Goal: Transaction & Acquisition: Purchase product/service

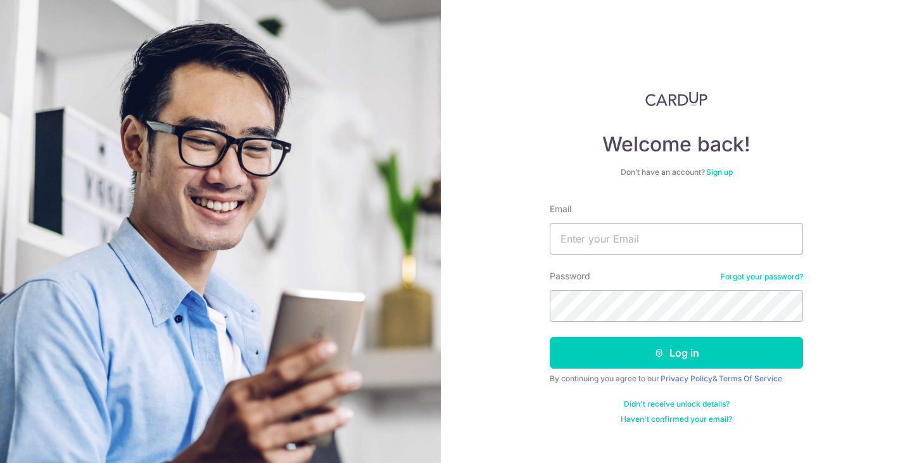
type input "[DOMAIN_NAME][EMAIL_ADDRESS][DOMAIN_NAME]"
click at [737, 13] on div "Welcome back! Don’t have an account? Sign up Email crystalfire.sy@gmail.com Pas…" at bounding box center [676, 231] width 471 height 463
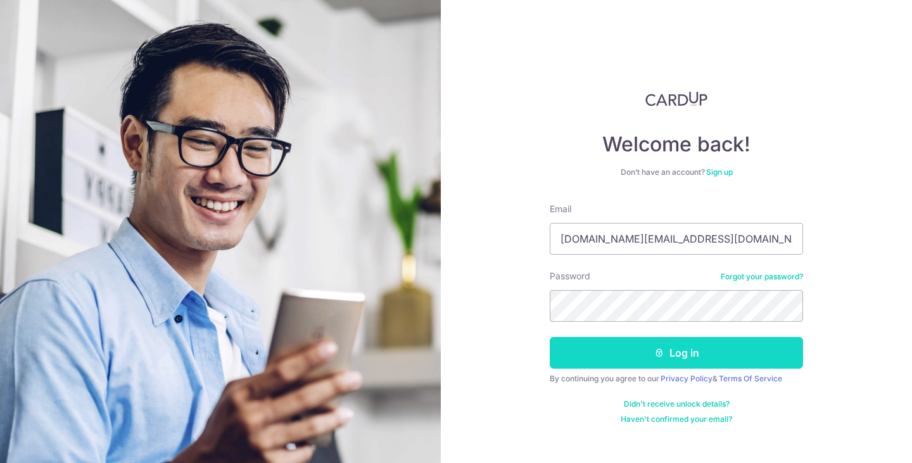
click at [645, 342] on button "Log in" at bounding box center [676, 353] width 253 height 32
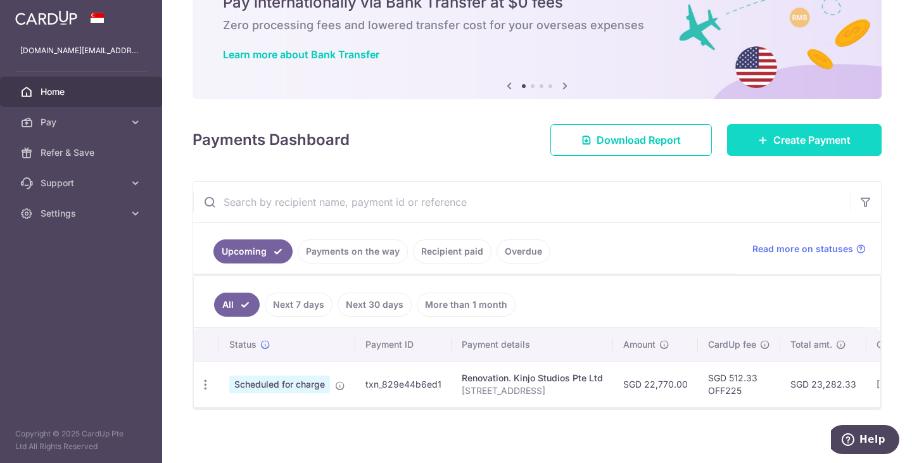
click at [791, 145] on span "Create Payment" at bounding box center [811, 139] width 77 height 15
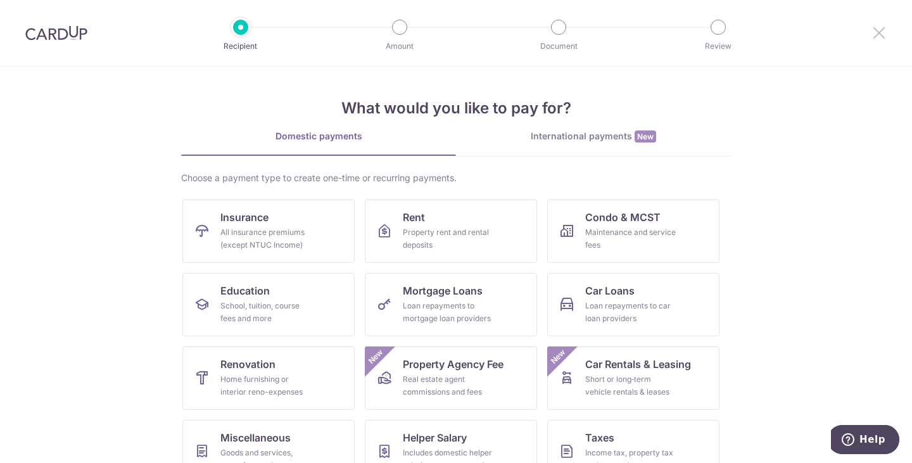
click at [885, 30] on icon at bounding box center [879, 33] width 15 height 16
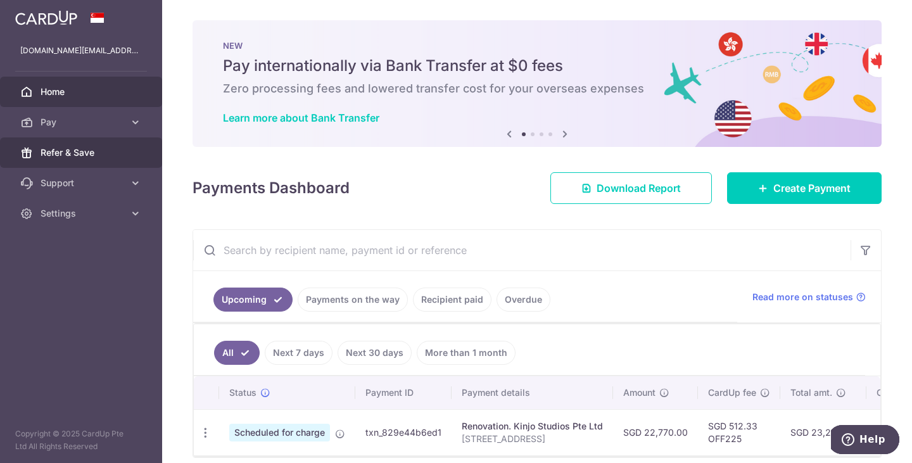
click at [70, 156] on span "Refer & Save" at bounding box center [83, 152] width 84 height 13
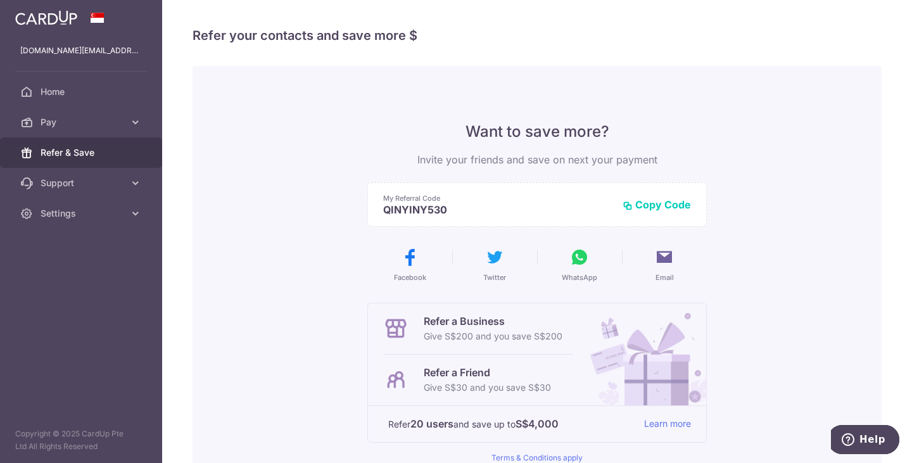
click at [650, 200] on button "Copy Code" at bounding box center [657, 204] width 68 height 13
click at [68, 89] on span "Home" at bounding box center [83, 92] width 84 height 13
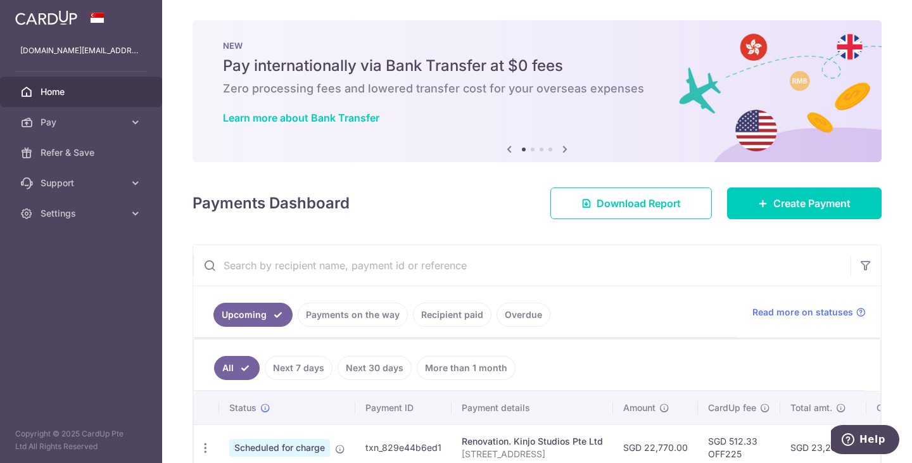
scroll to position [76, 0]
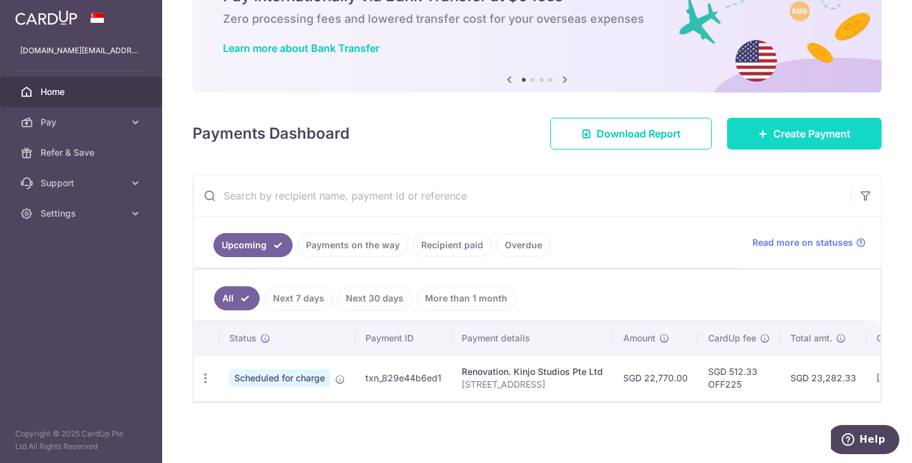
click at [776, 126] on span "Create Payment" at bounding box center [811, 133] width 77 height 15
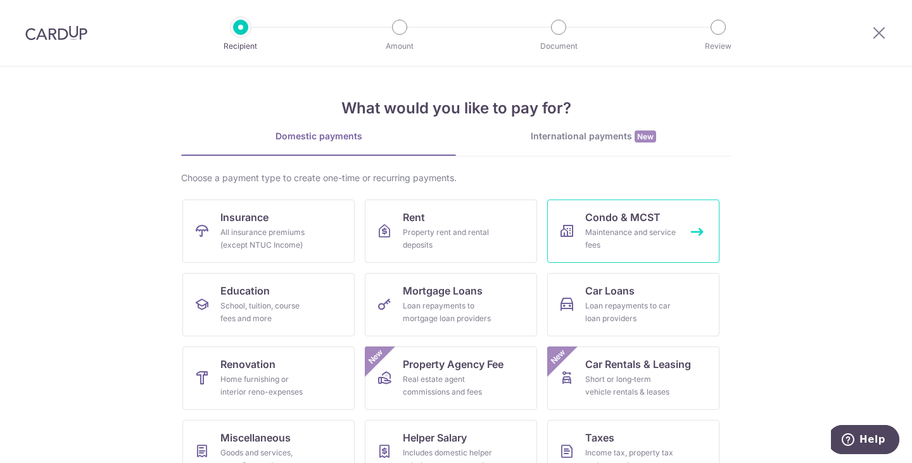
click at [593, 229] on div "Maintenance and service fees" at bounding box center [630, 238] width 91 height 25
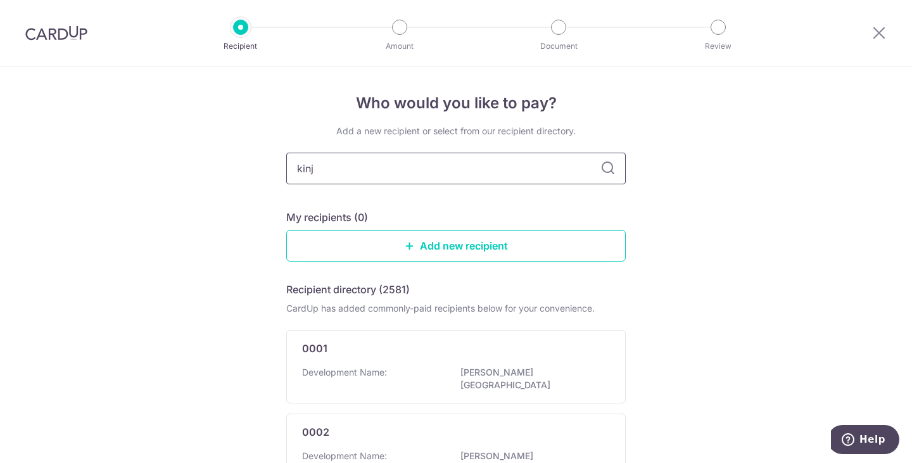
type input "kinjo"
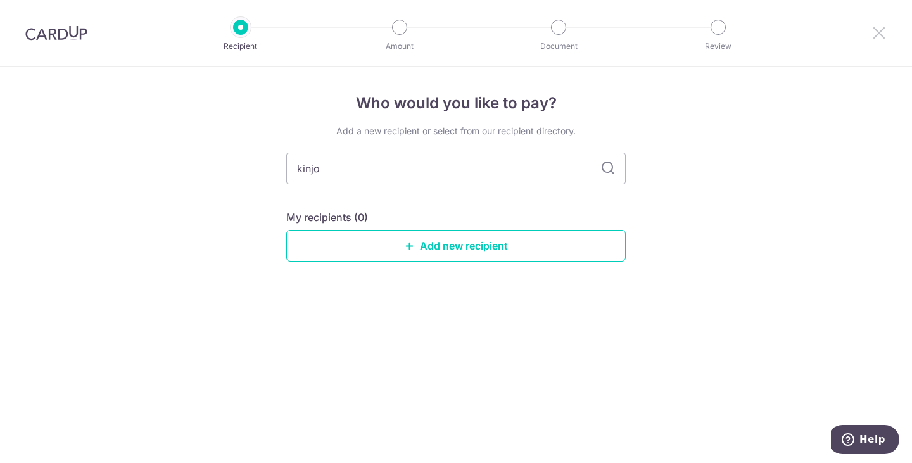
click at [875, 38] on icon at bounding box center [879, 33] width 15 height 16
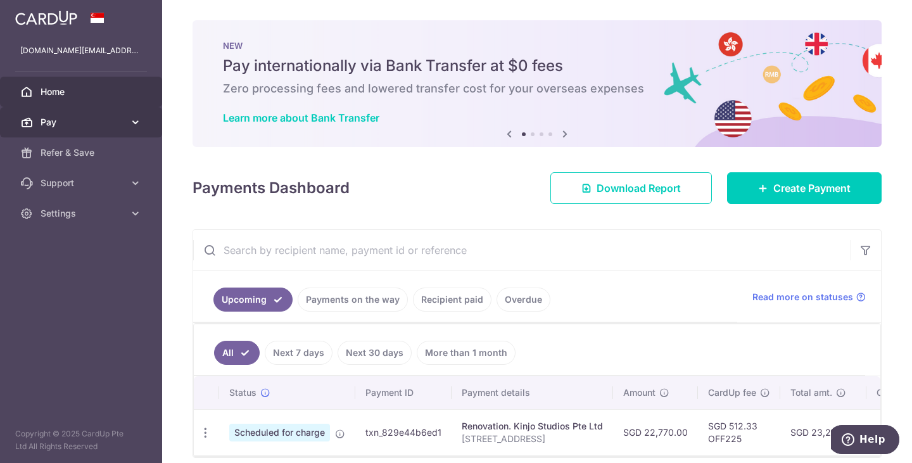
click at [36, 116] on link "Pay" at bounding box center [81, 122] width 162 height 30
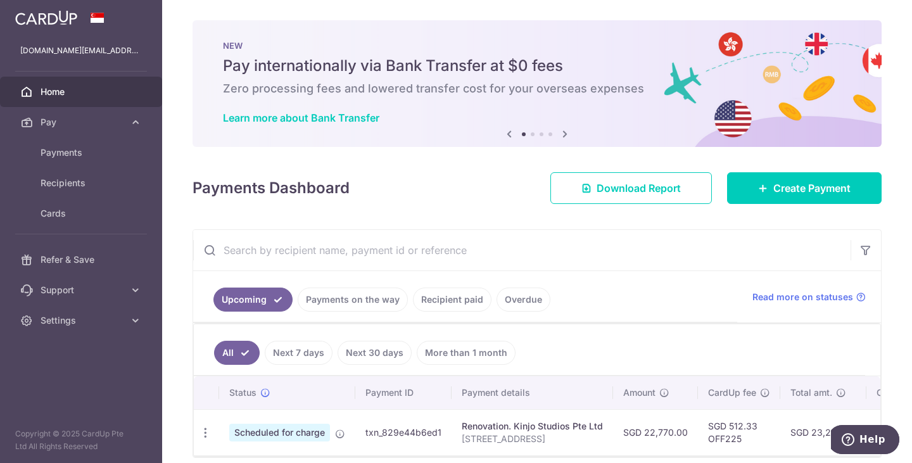
click at [367, 177] on div "Payments Dashboard Download Report Create Payment" at bounding box center [537, 185] width 689 height 37
click at [44, 124] on span "Pay" at bounding box center [83, 122] width 84 height 13
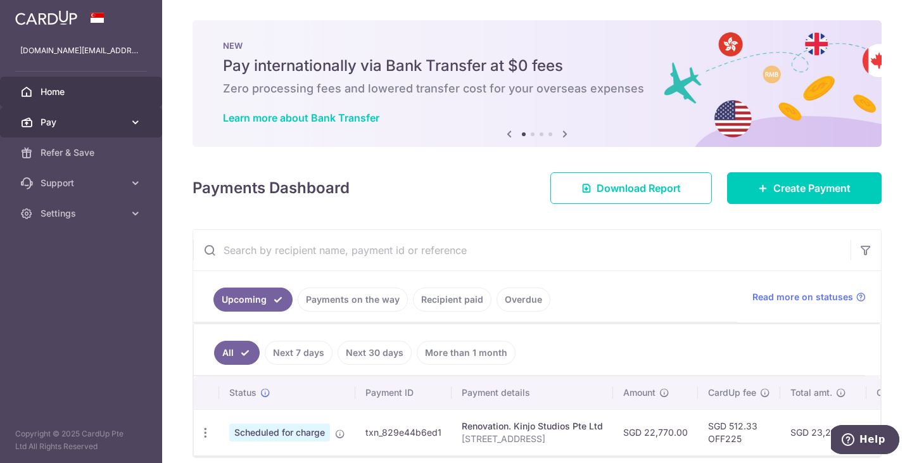
click at [48, 125] on span "Pay" at bounding box center [83, 122] width 84 height 13
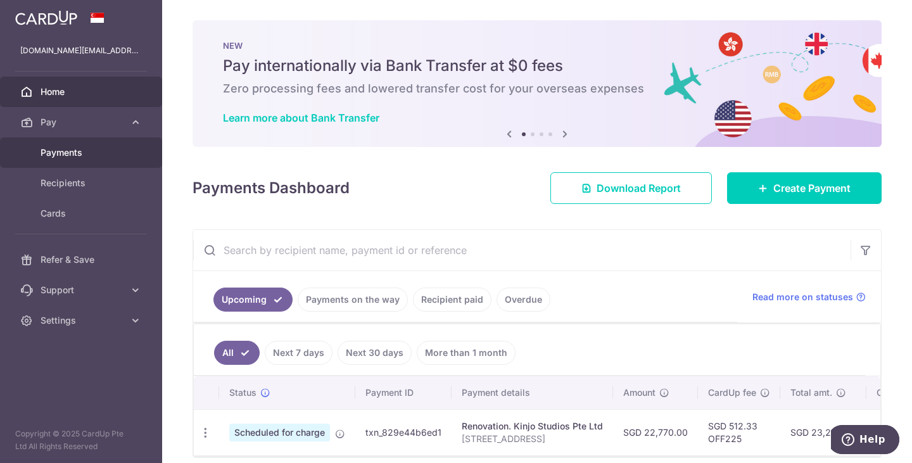
click at [53, 154] on span "Payments" at bounding box center [83, 152] width 84 height 13
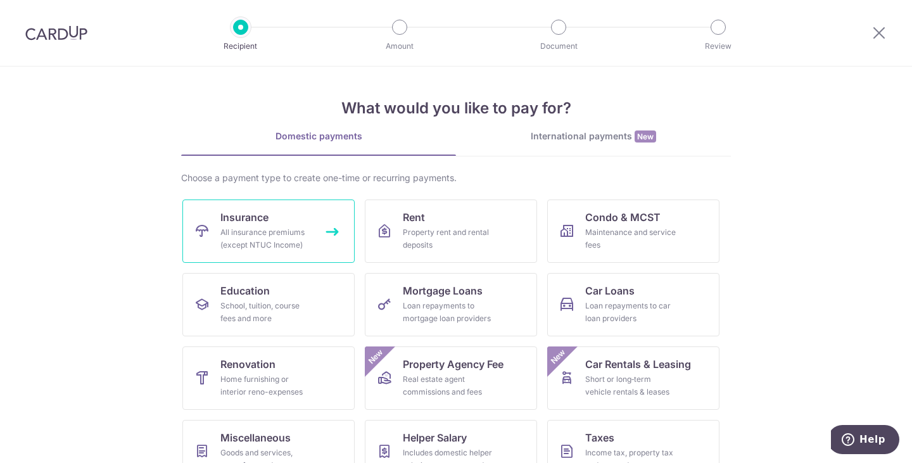
click at [269, 231] on div "All insurance premiums (except NTUC Income)" at bounding box center [265, 238] width 91 height 25
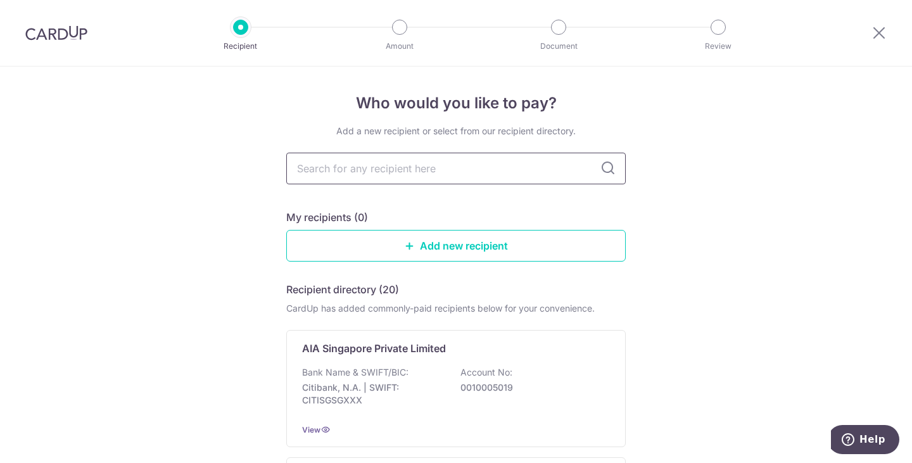
click at [507, 172] on input "text" at bounding box center [456, 169] width 340 height 32
type input "ocbc"
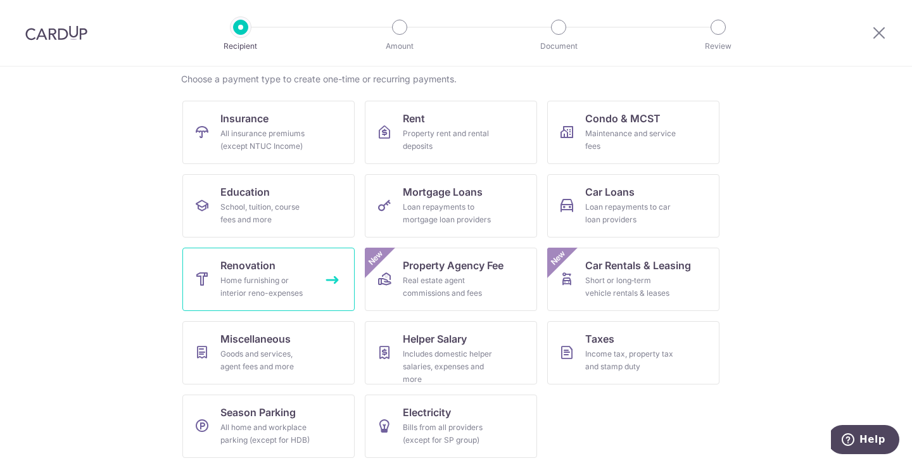
scroll to position [104, 0]
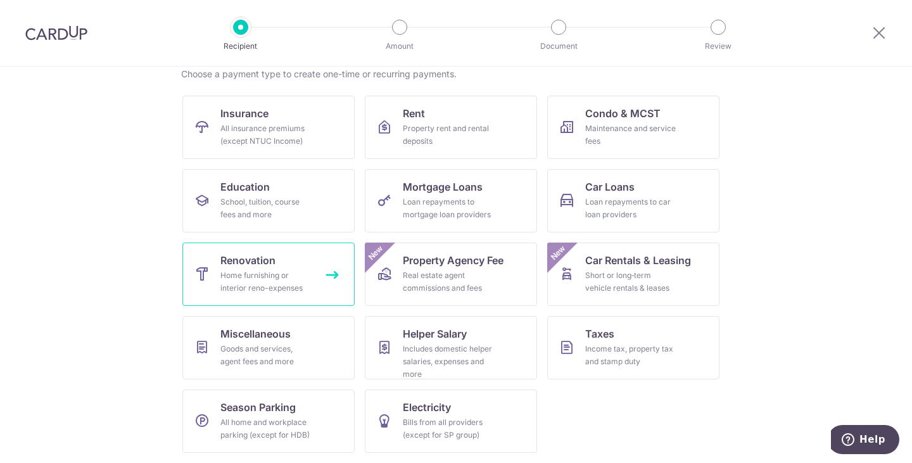
click at [270, 265] on span "Renovation" at bounding box center [247, 260] width 55 height 15
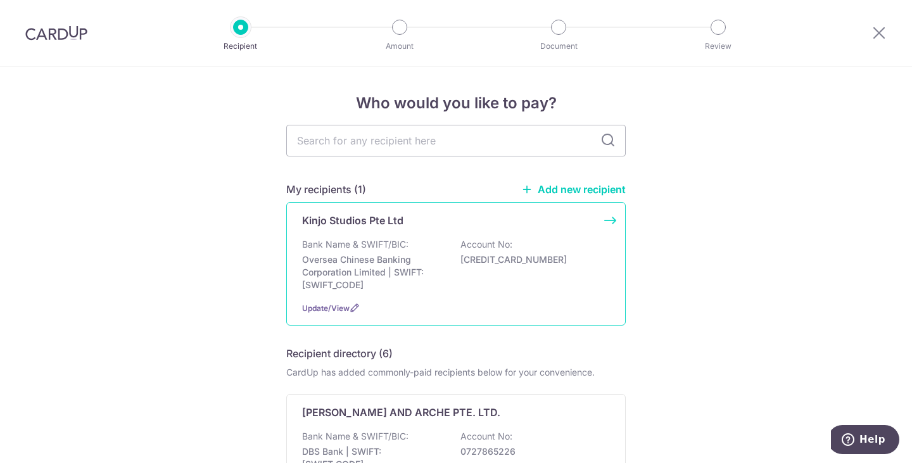
click at [377, 227] on p "Kinjo Studios Pte Ltd" at bounding box center [352, 220] width 101 height 15
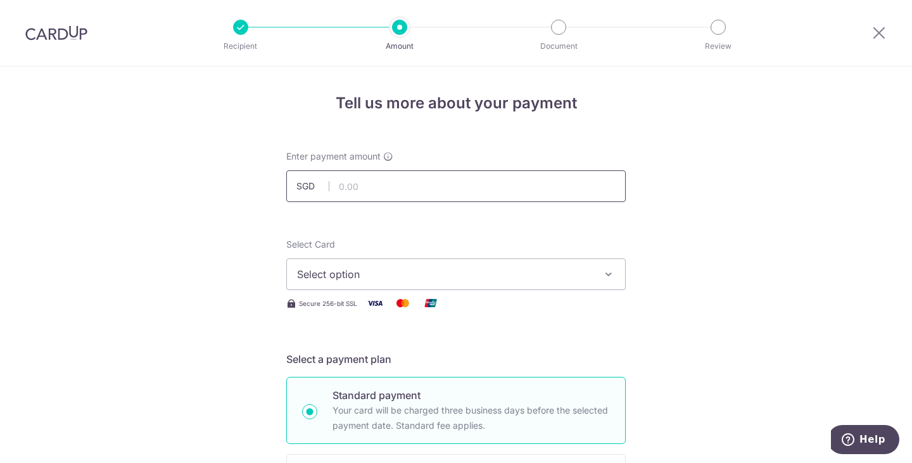
click at [377, 191] on input "text" at bounding box center [456, 186] width 340 height 32
type input "22,770.00"
click at [372, 277] on span "Select option" at bounding box center [444, 274] width 295 height 15
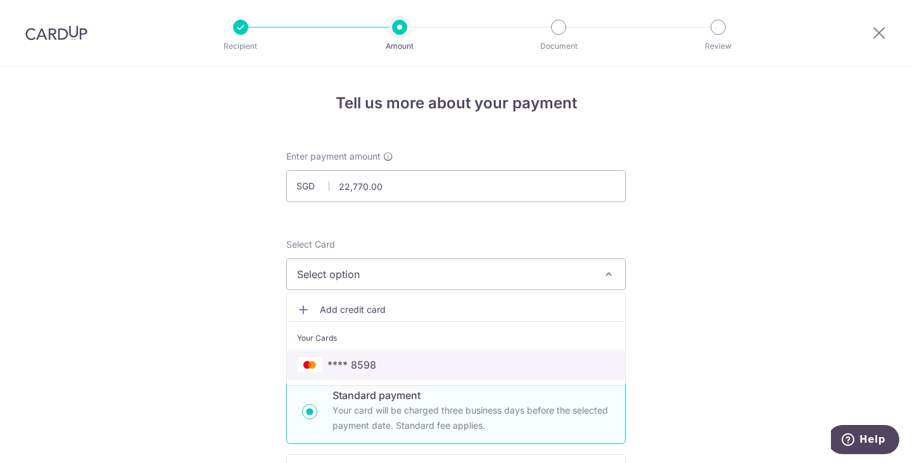
click at [344, 355] on link "**** 8598" at bounding box center [456, 365] width 338 height 30
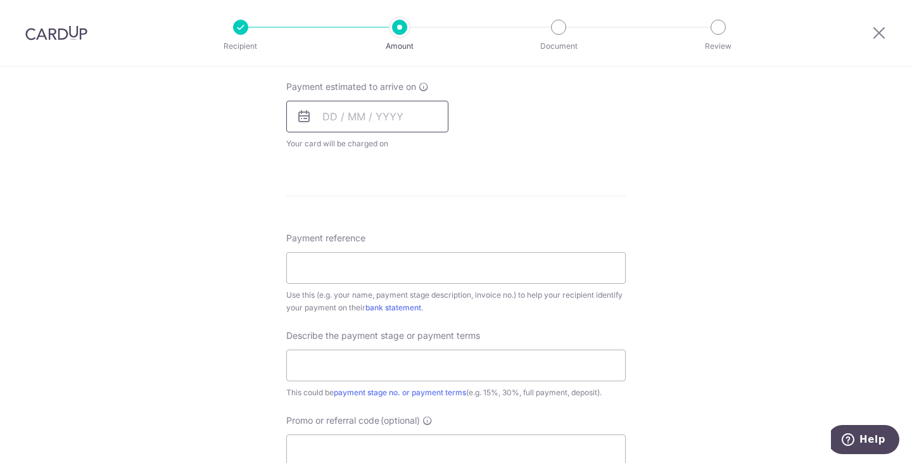
scroll to position [633, 0]
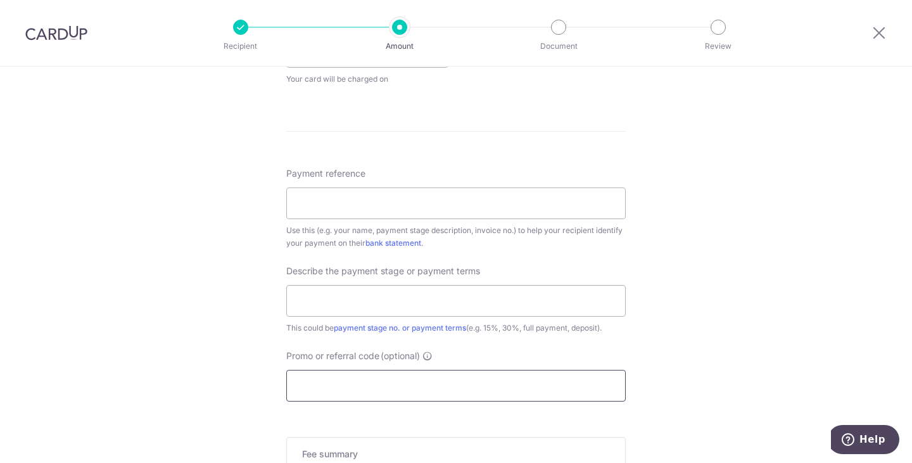
click at [409, 378] on input "Promo or referral code (optional)" at bounding box center [456, 386] width 340 height 32
paste input "QINYINY530"
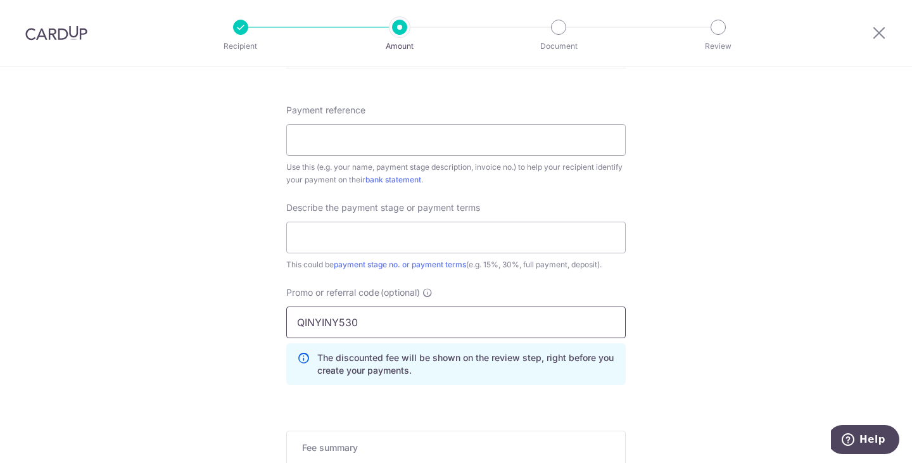
scroll to position [760, 0]
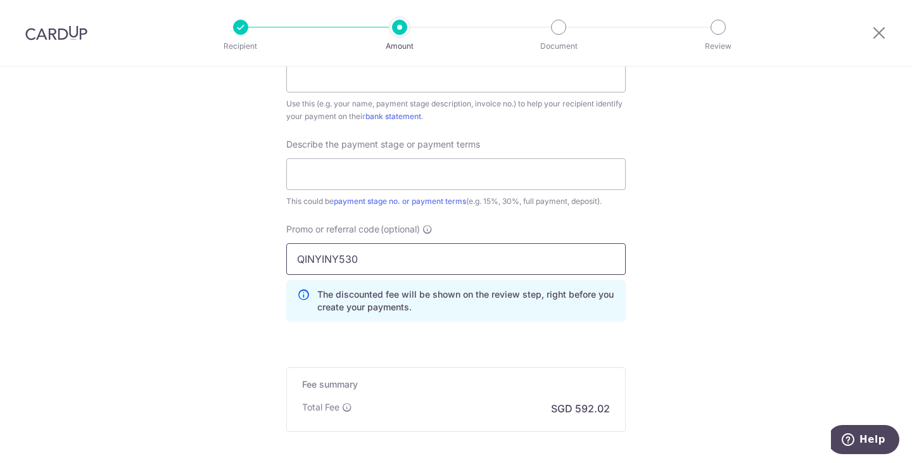
type input "QINYINY530"
click at [403, 390] on h5 "Fee summary" at bounding box center [456, 384] width 308 height 13
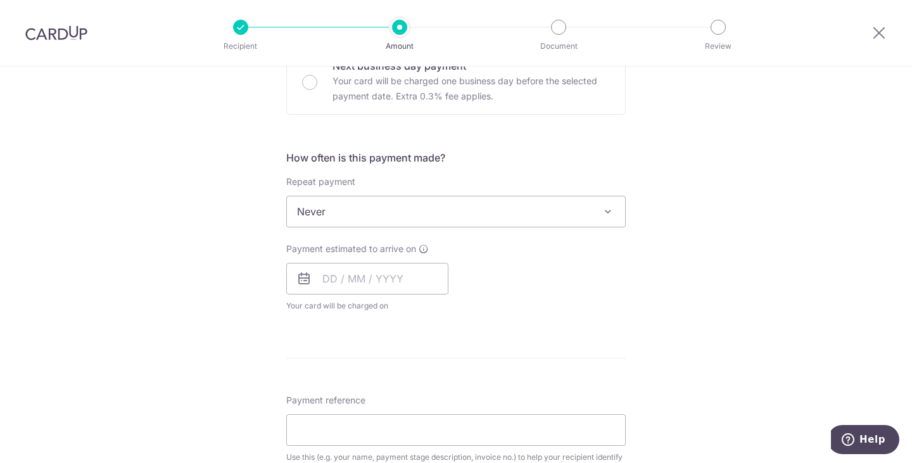
scroll to position [443, 0]
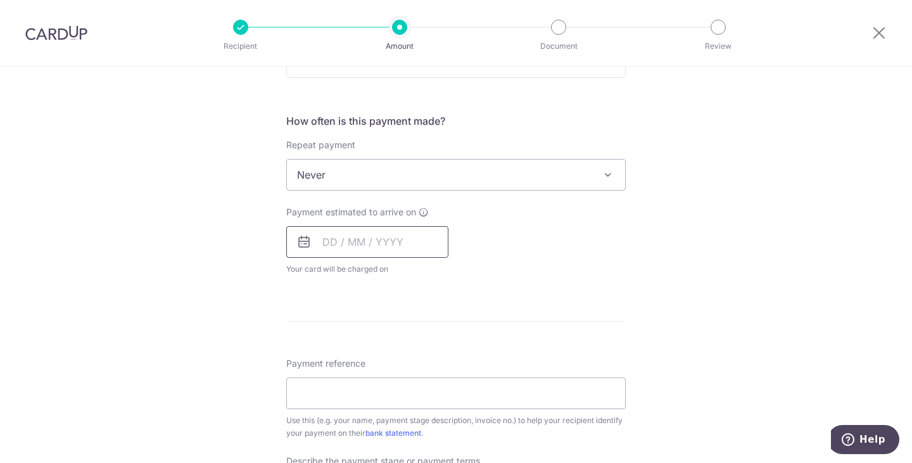
click at [336, 250] on input "text" at bounding box center [367, 242] width 162 height 32
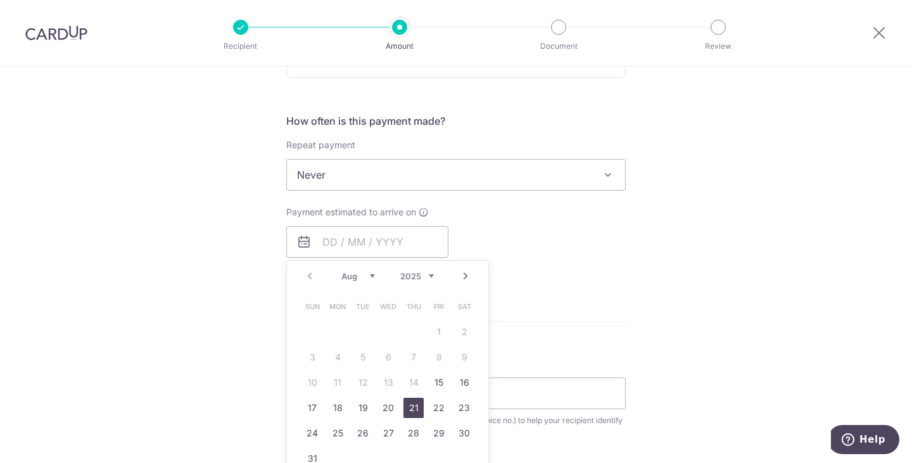
click at [409, 409] on link "21" at bounding box center [413, 408] width 20 height 20
type input "21/08/2025"
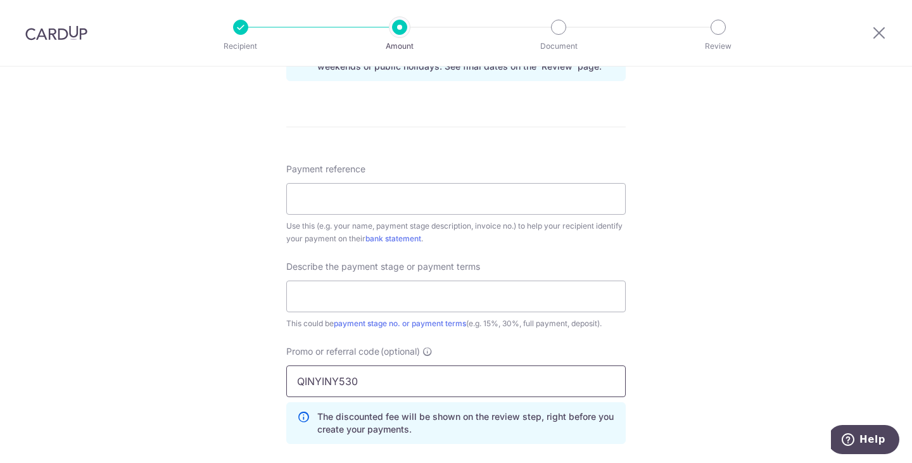
scroll to position [697, 0]
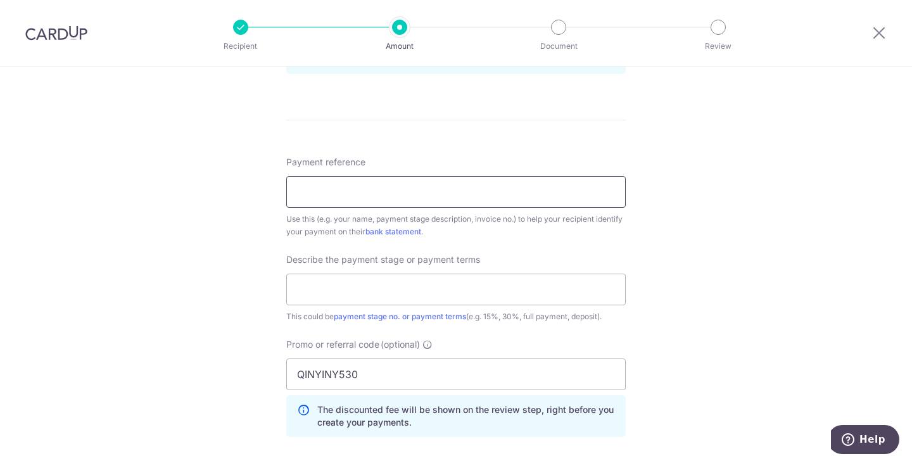
click at [353, 179] on input "Payment reference" at bounding box center [456, 192] width 340 height 32
type input "88A Jalan Satu 10-111"
click at [356, 283] on input "text" at bounding box center [456, 290] width 340 height 32
type input "45%"
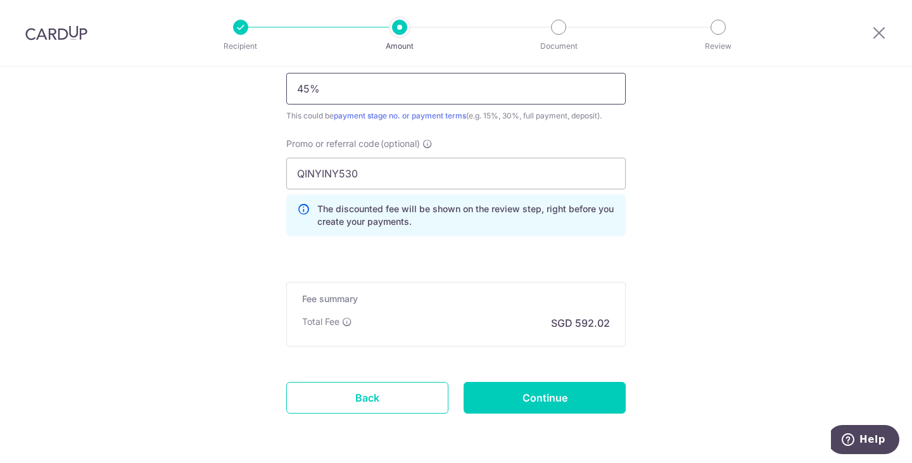
scroll to position [943, 0]
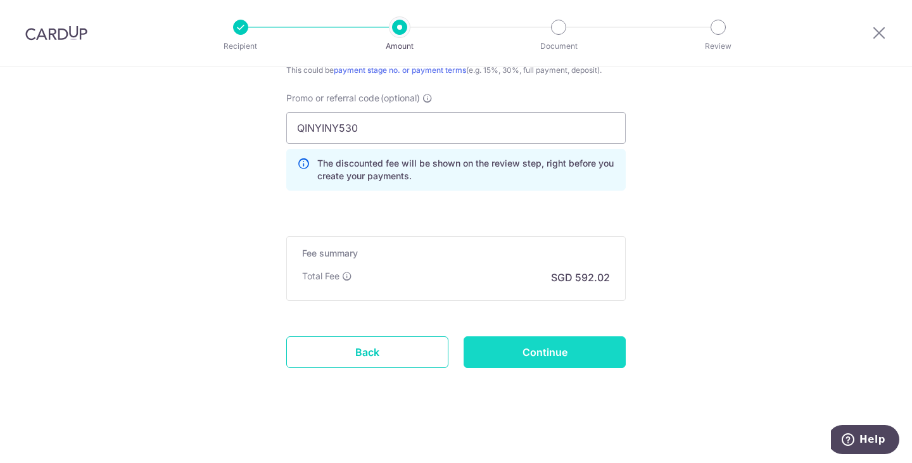
click at [496, 351] on input "Continue" at bounding box center [545, 352] width 162 height 32
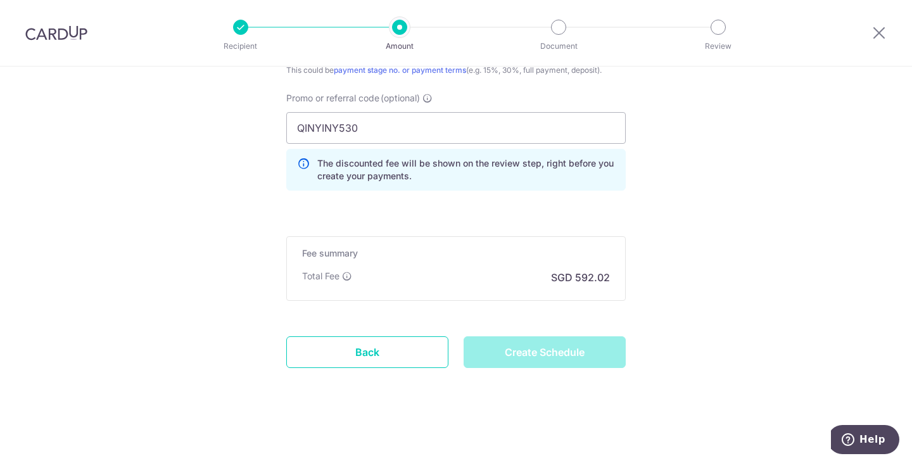
type input "Create Schedule"
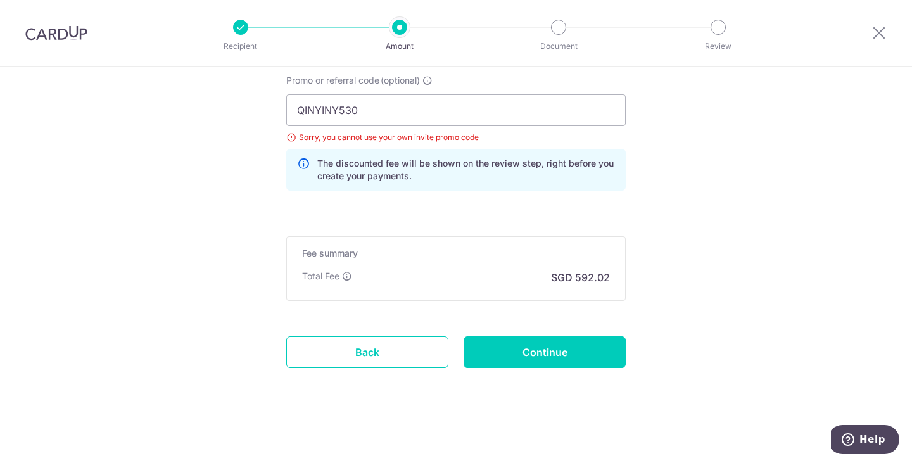
scroll to position [834, 0]
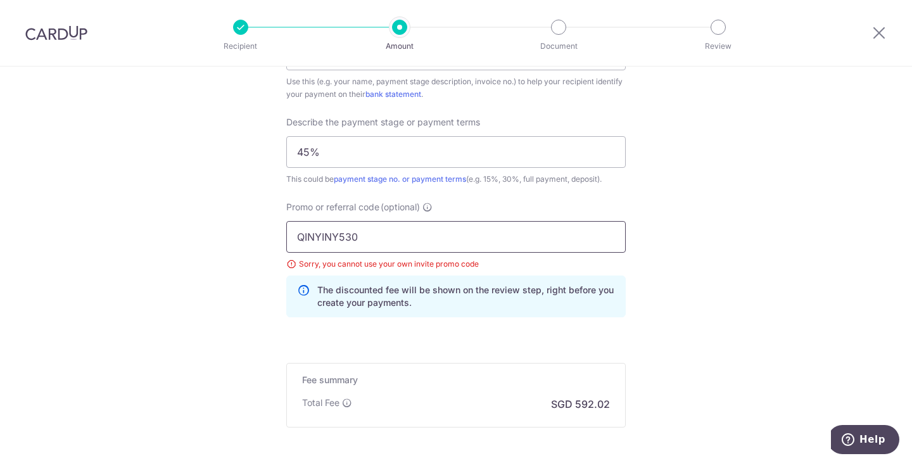
drag, startPoint x: 359, startPoint y: 243, endPoint x: 275, endPoint y: 250, distance: 83.8
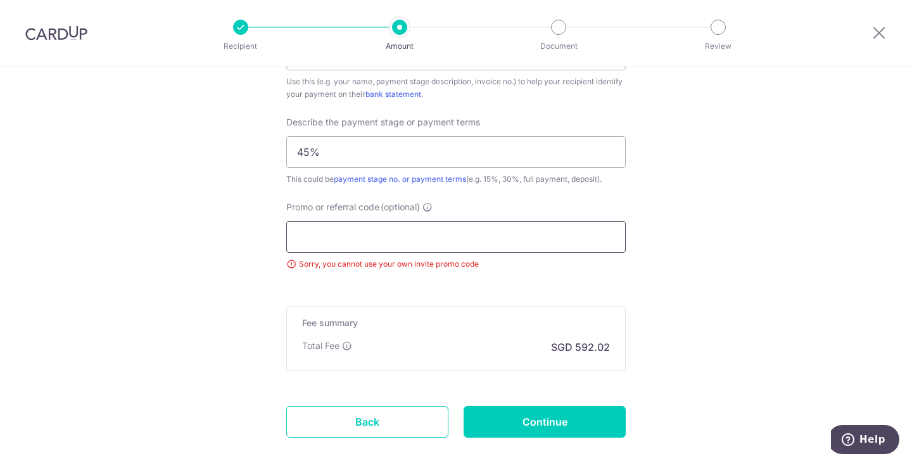
paste input "OFF225"
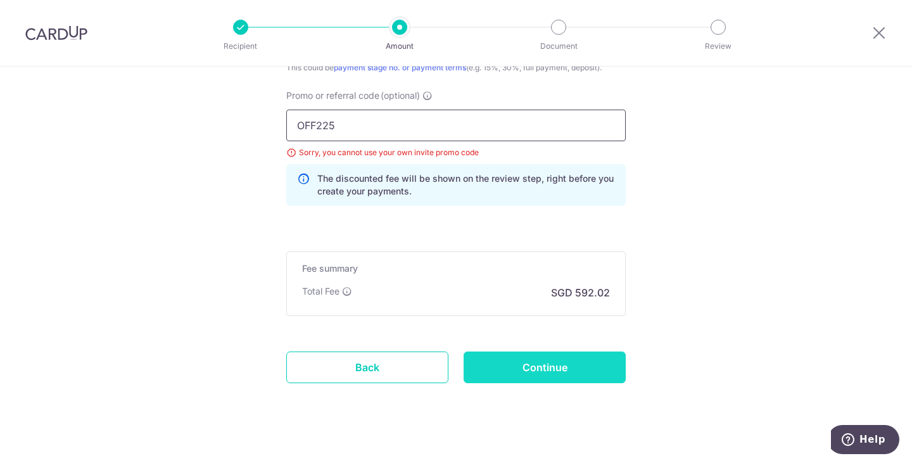
scroll to position [961, 0]
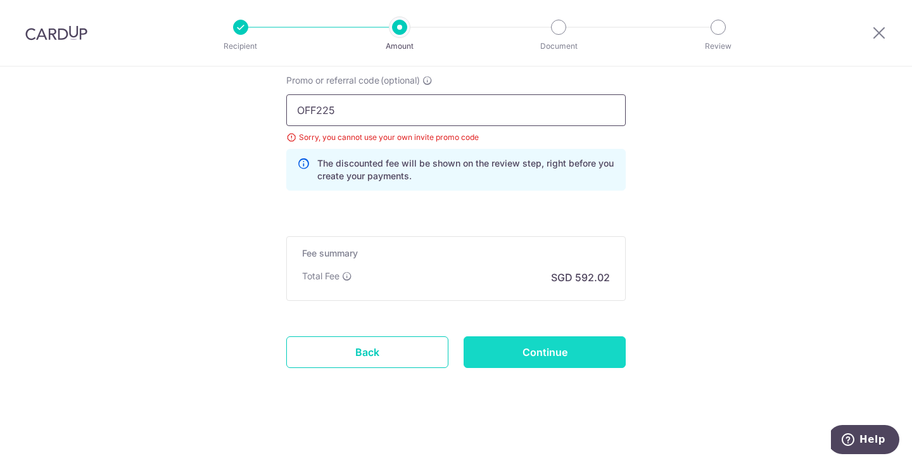
type input "OFF225"
click at [538, 350] on input "Continue" at bounding box center [545, 352] width 162 height 32
type input "Update Schedule"
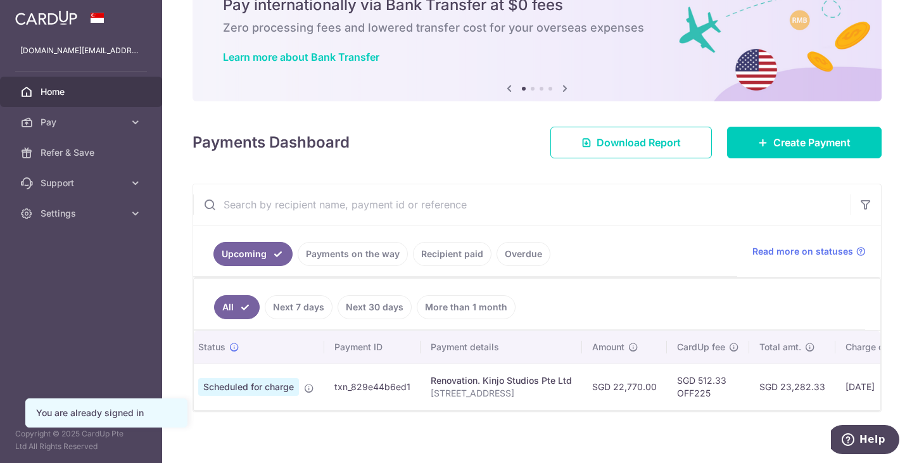
scroll to position [0, 32]
drag, startPoint x: 707, startPoint y: 396, endPoint x: 670, endPoint y: 391, distance: 37.1
click at [670, 391] on td "SGD 512.33 OFF225" at bounding box center [707, 387] width 82 height 46
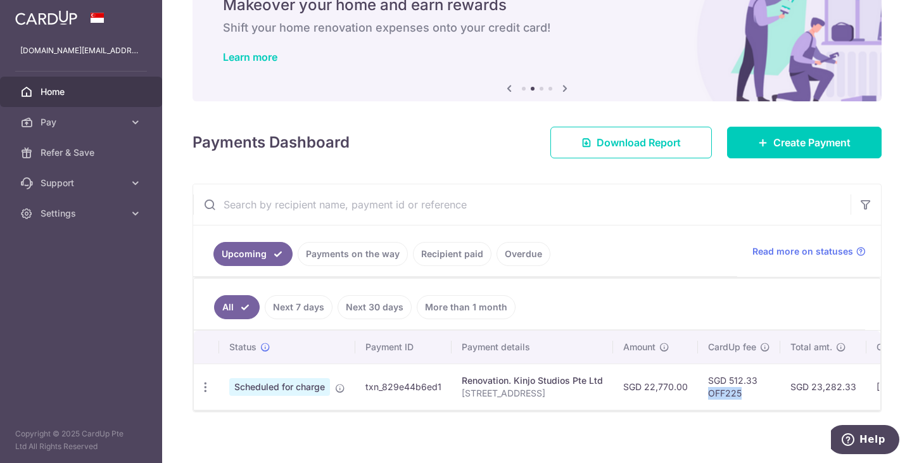
scroll to position [0, 0]
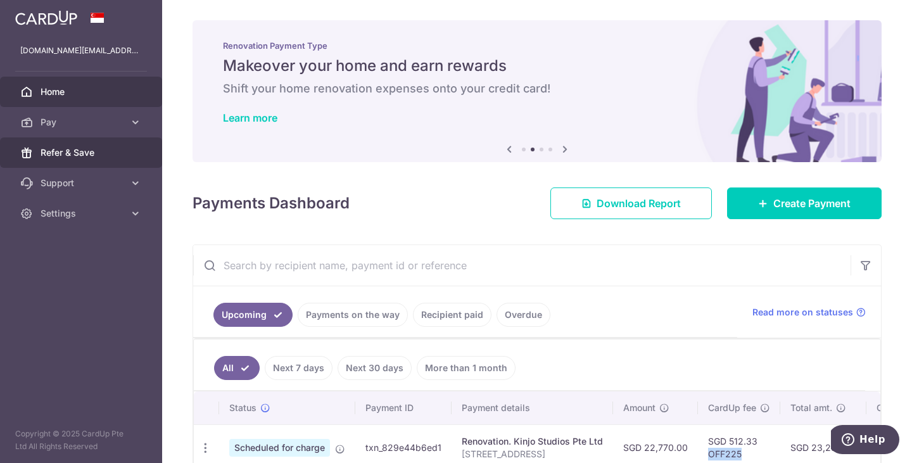
click at [105, 159] on link "Refer & Save" at bounding box center [81, 152] width 162 height 30
